Goal: Book appointment/travel/reservation

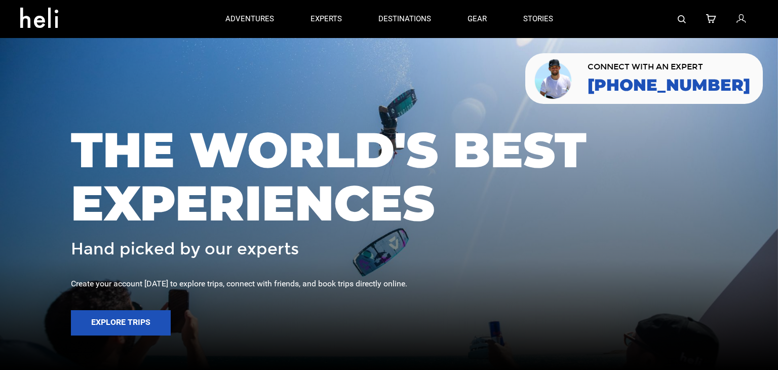
click at [673, 19] on div at bounding box center [664, 19] width 187 height 38
click at [676, 19] on div at bounding box center [664, 19] width 187 height 38
click at [687, 18] on div at bounding box center [664, 19] width 187 height 38
click at [681, 22] on img at bounding box center [681, 19] width 8 height 8
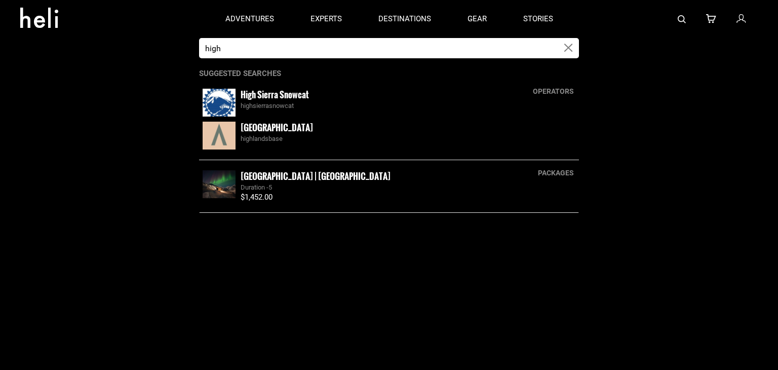
type input "high"
click at [267, 95] on small "High Sierra Snowcat" at bounding box center [274, 94] width 68 height 13
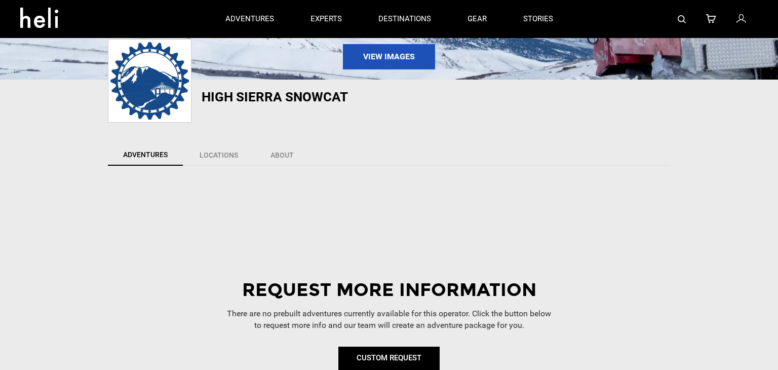
scroll to position [163, 0]
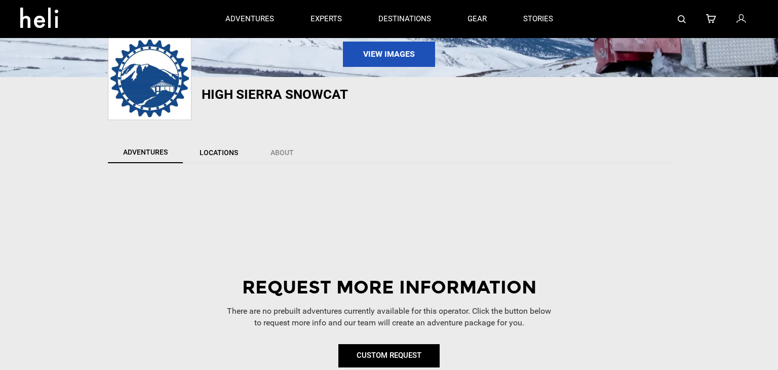
click at [235, 145] on link "Locations" at bounding box center [219, 152] width 70 height 21
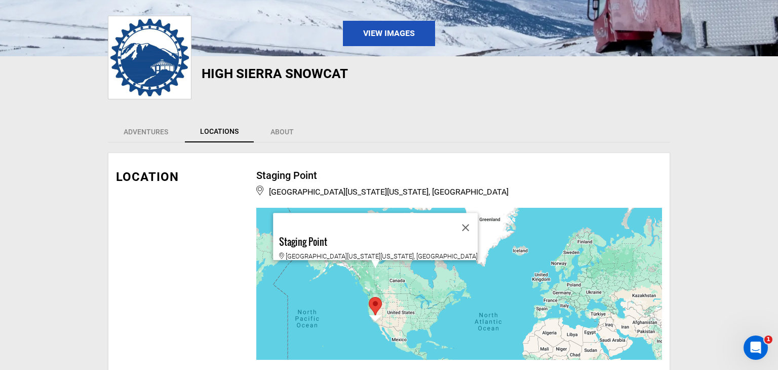
scroll to position [184, 0]
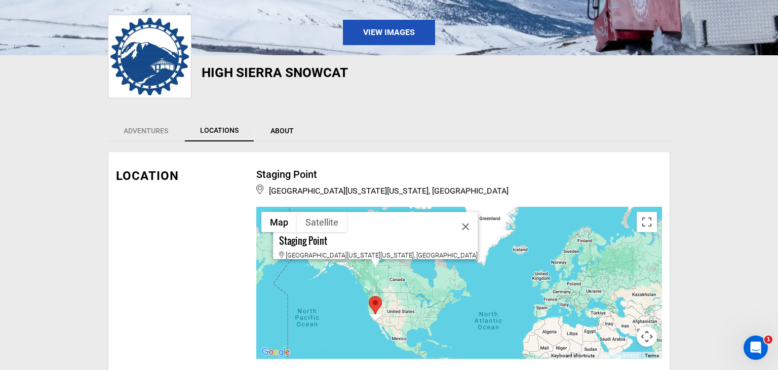
click at [286, 133] on link "About" at bounding box center [282, 130] width 55 height 21
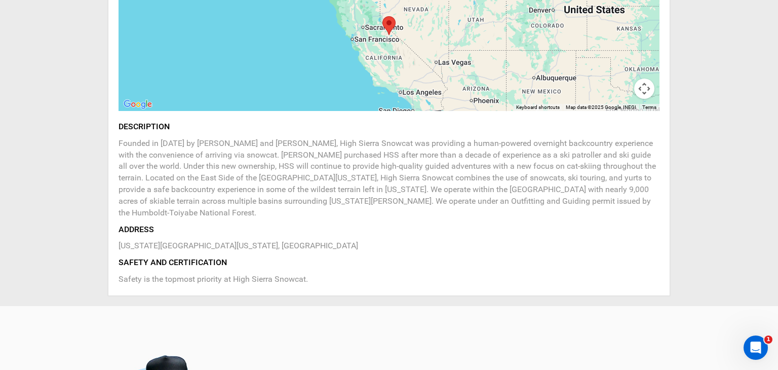
scroll to position [411, 0]
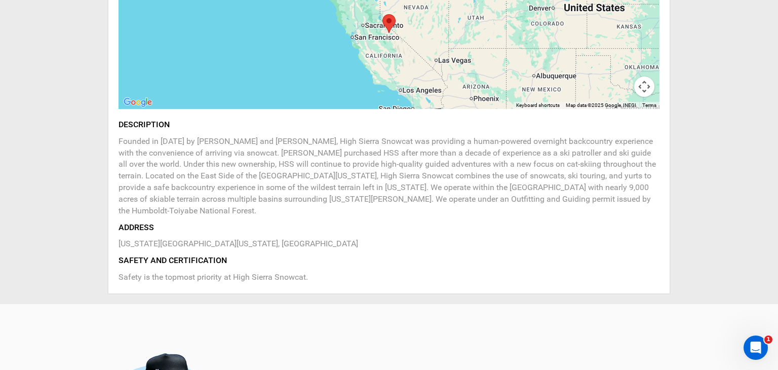
click at [311, 150] on p "Founded in [DATE] by [PERSON_NAME] and [PERSON_NAME], High Sierra Snowcat was p…" at bounding box center [388, 176] width 541 height 81
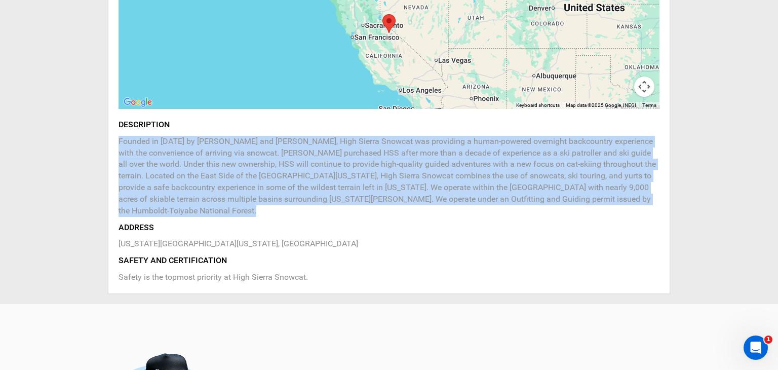
click at [311, 150] on p "Founded in [DATE] by [PERSON_NAME] and [PERSON_NAME], High Sierra Snowcat was p…" at bounding box center [388, 176] width 541 height 81
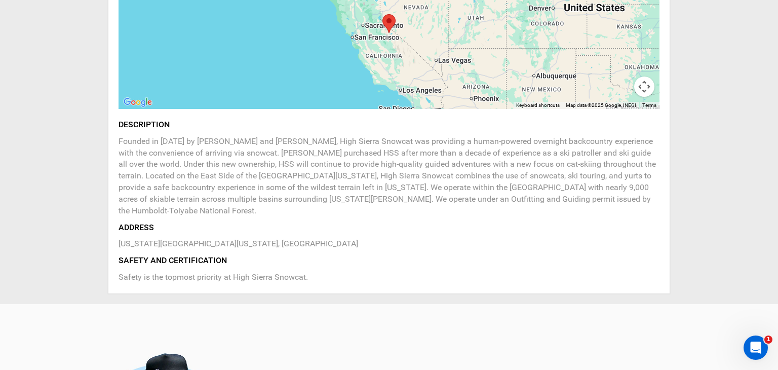
click at [311, 150] on p "Founded in [DATE] by [PERSON_NAME] and [PERSON_NAME], High Sierra Snowcat was p…" at bounding box center [388, 176] width 541 height 81
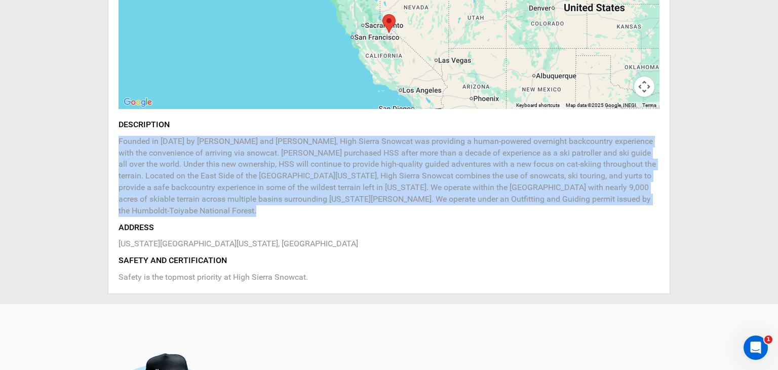
click at [311, 150] on p "Founded in [DATE] by [PERSON_NAME] and [PERSON_NAME], High Sierra Snowcat was p…" at bounding box center [388, 176] width 541 height 81
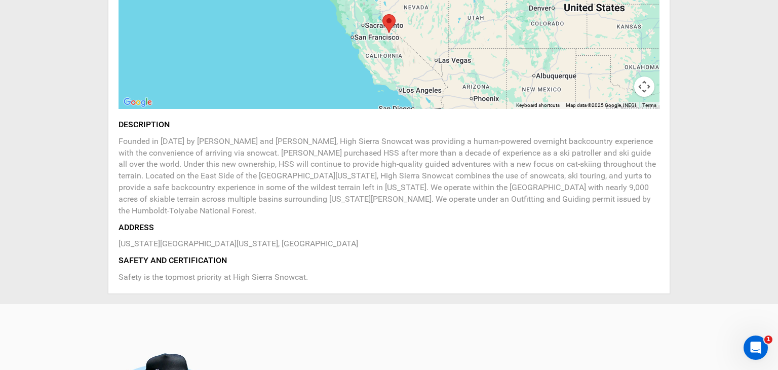
click at [311, 150] on p "Founded in [DATE] by [PERSON_NAME] and [PERSON_NAME], High Sierra Snowcat was p…" at bounding box center [388, 176] width 541 height 81
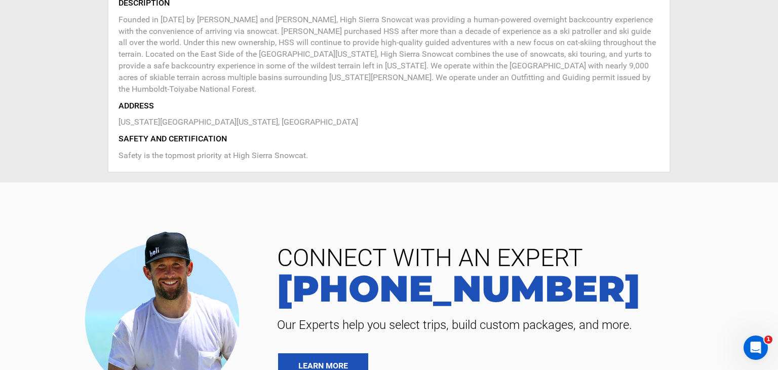
click at [311, 150] on p "Safety is the topmost priority at High Sierra Snowcat." at bounding box center [388, 156] width 541 height 12
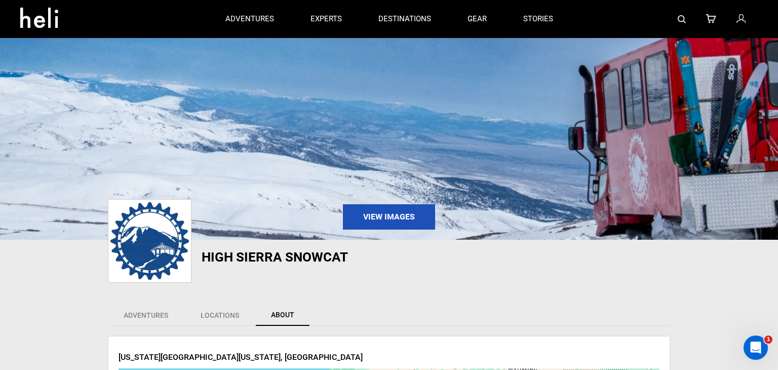
scroll to position [1, 0]
click at [153, 312] on link "Adventures" at bounding box center [146, 314] width 76 height 21
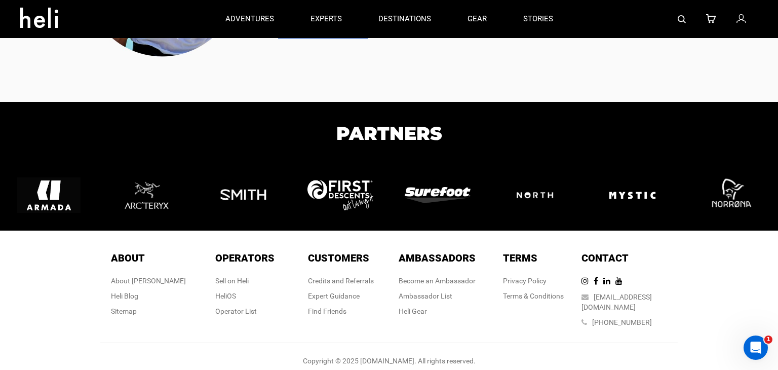
scroll to position [0, 0]
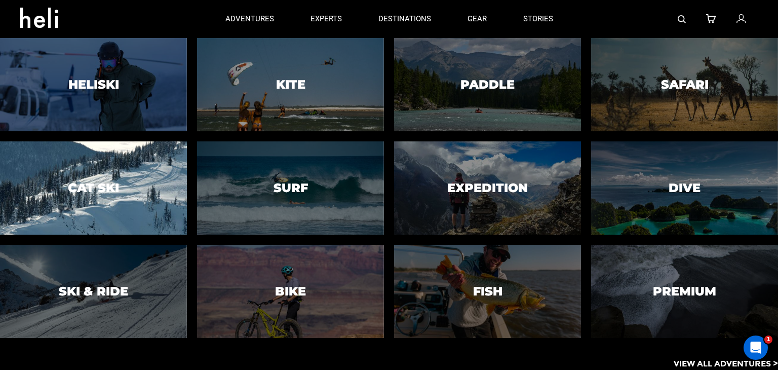
click at [100, 192] on h3 "Cat Ski" at bounding box center [93, 187] width 51 height 13
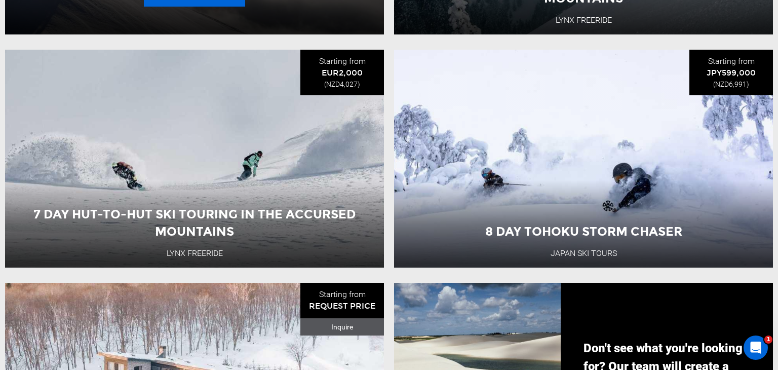
scroll to position [826, 0]
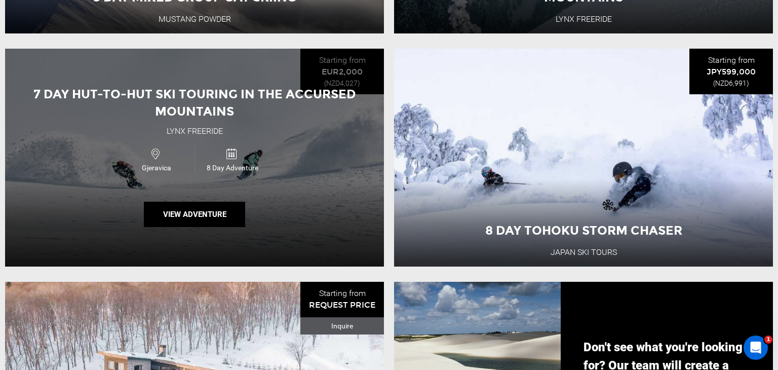
click at [227, 166] on span "8 Day Adventure" at bounding box center [232, 168] width 75 height 10
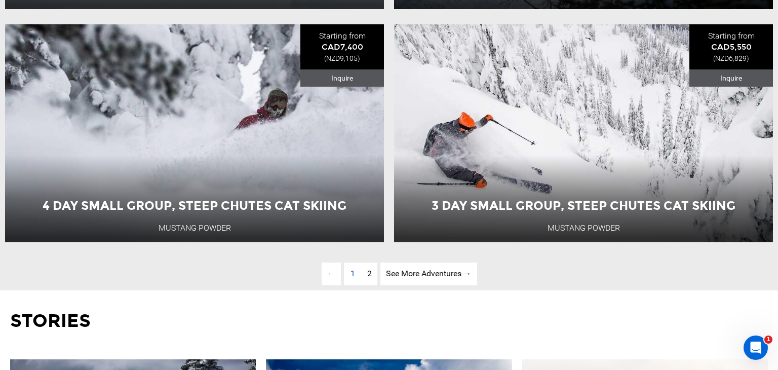
scroll to position [2716, 0]
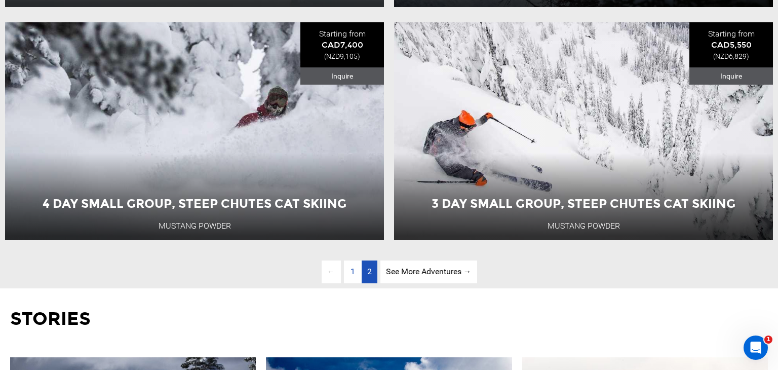
click at [371, 267] on link "page 2" at bounding box center [369, 271] width 16 height 23
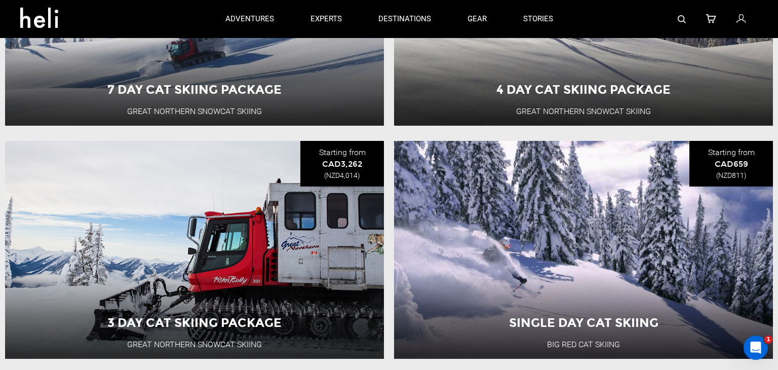
scroll to position [1431, 0]
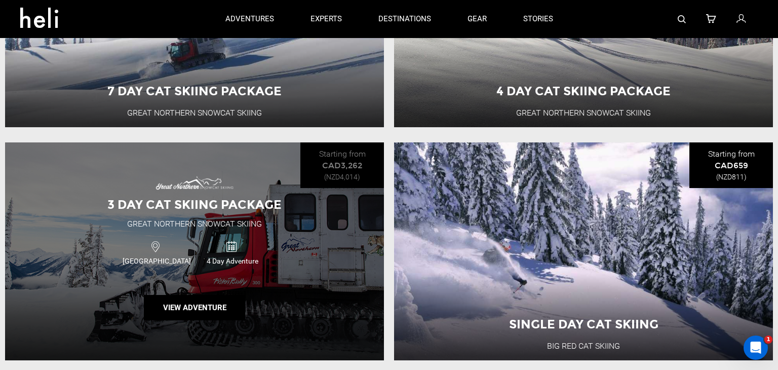
click at [264, 278] on div "3 Day Cat Skiing Package Great Northern Snowcat Skiing [GEOGRAPHIC_DATA] 4 Day …" at bounding box center [194, 251] width 379 height 218
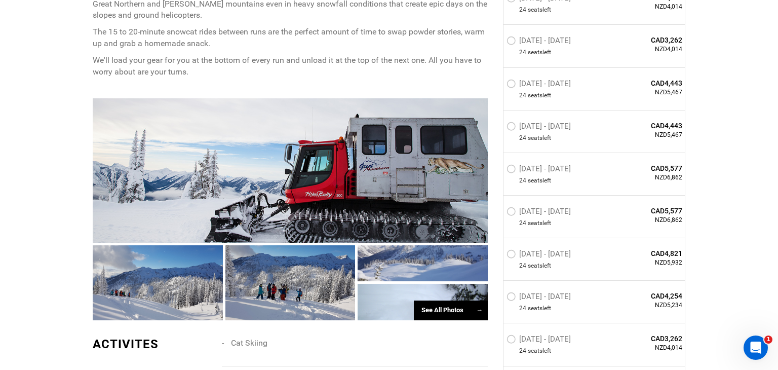
scroll to position [562, 0]
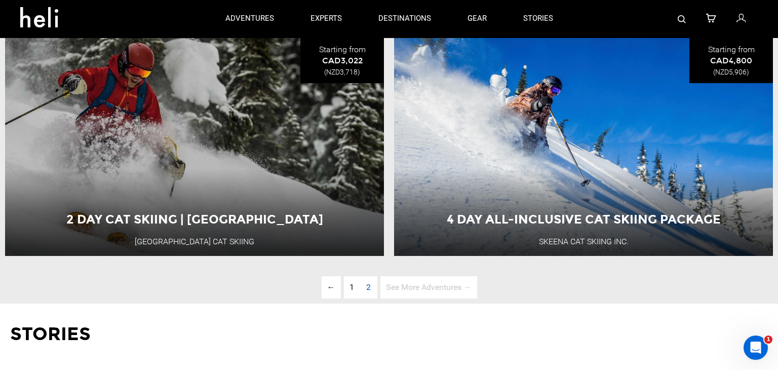
scroll to position [2466, 0]
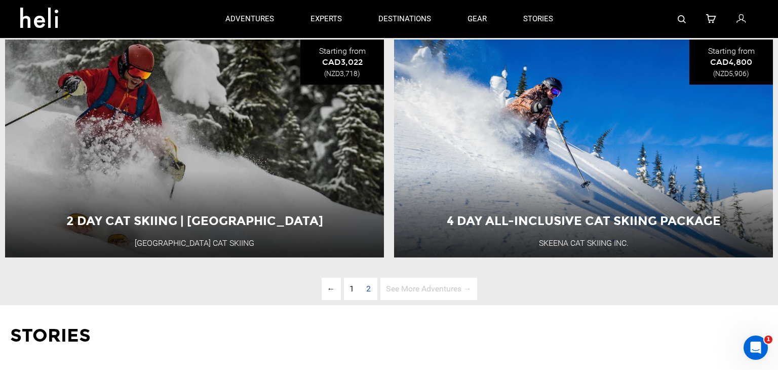
click at [369, 289] on span "2" at bounding box center [368, 288] width 16 height 23
